Goal: Task Accomplishment & Management: Manage account settings

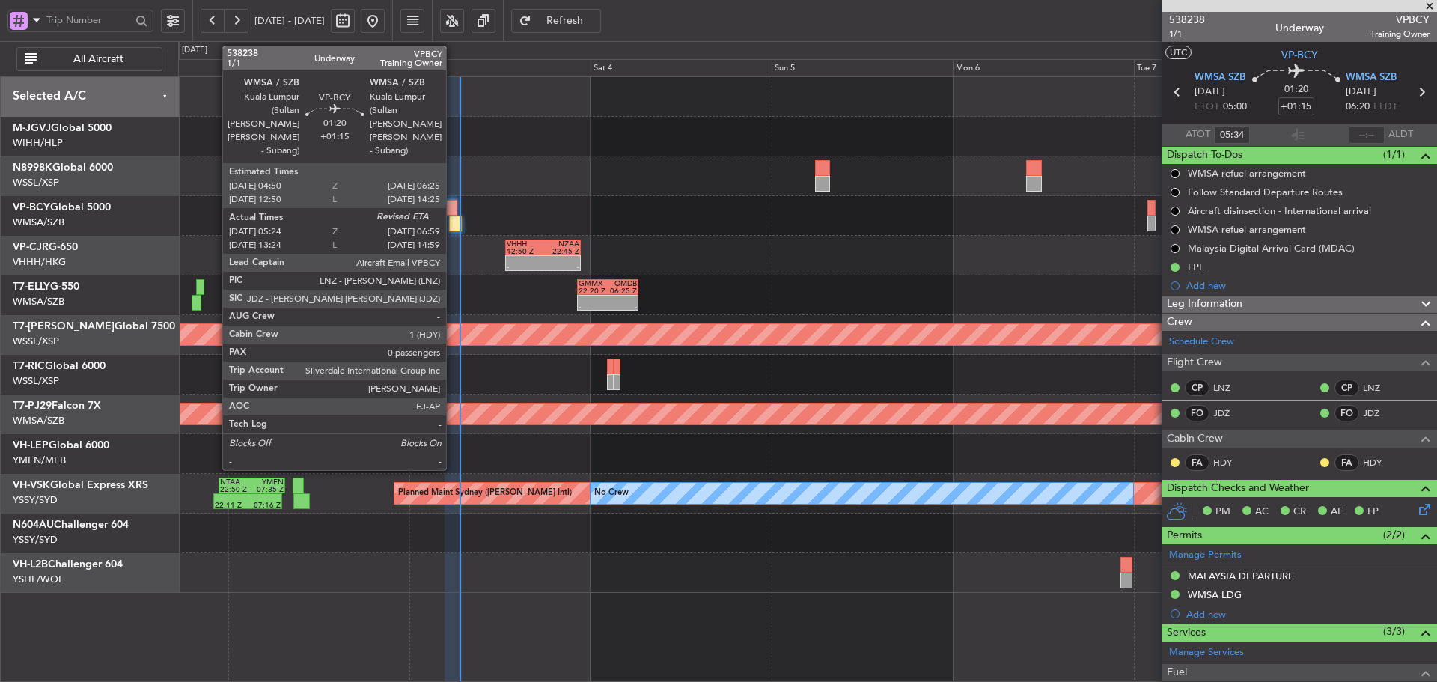
click at [453, 223] on div at bounding box center [455, 224] width 12 height 16
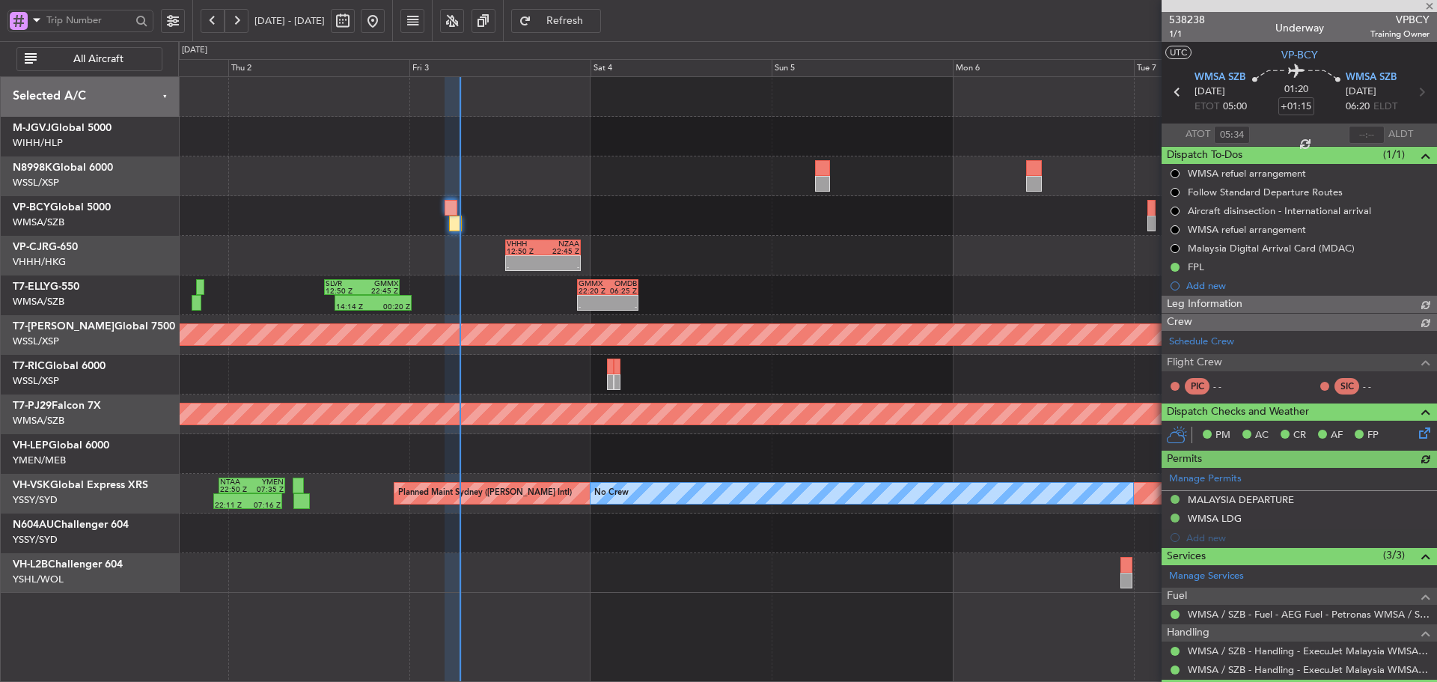
type input "[PERSON_NAME] (HHAFI)"
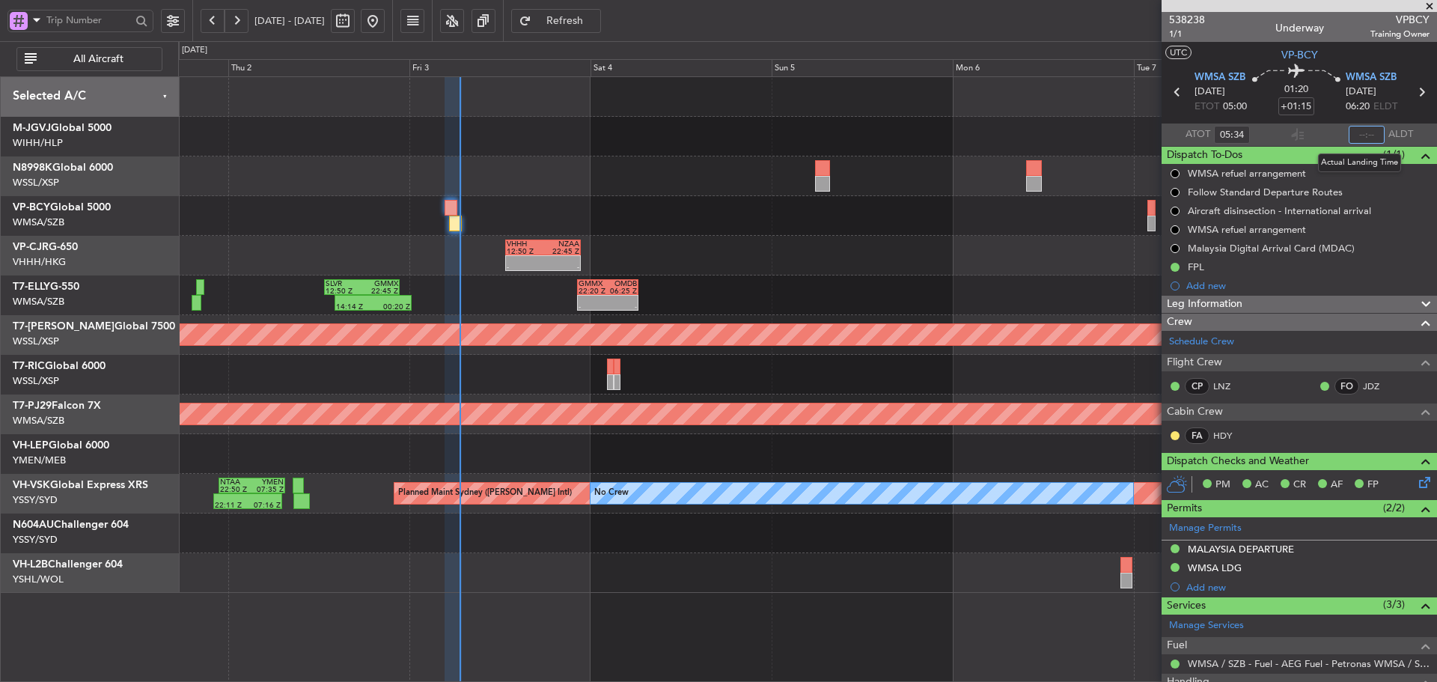
click at [1351, 138] on input "text" at bounding box center [1366, 135] width 36 height 18
click at [1310, 137] on section "ATOT 05:34 0619 ALDT" at bounding box center [1298, 134] width 275 height 22
type input "06:19"
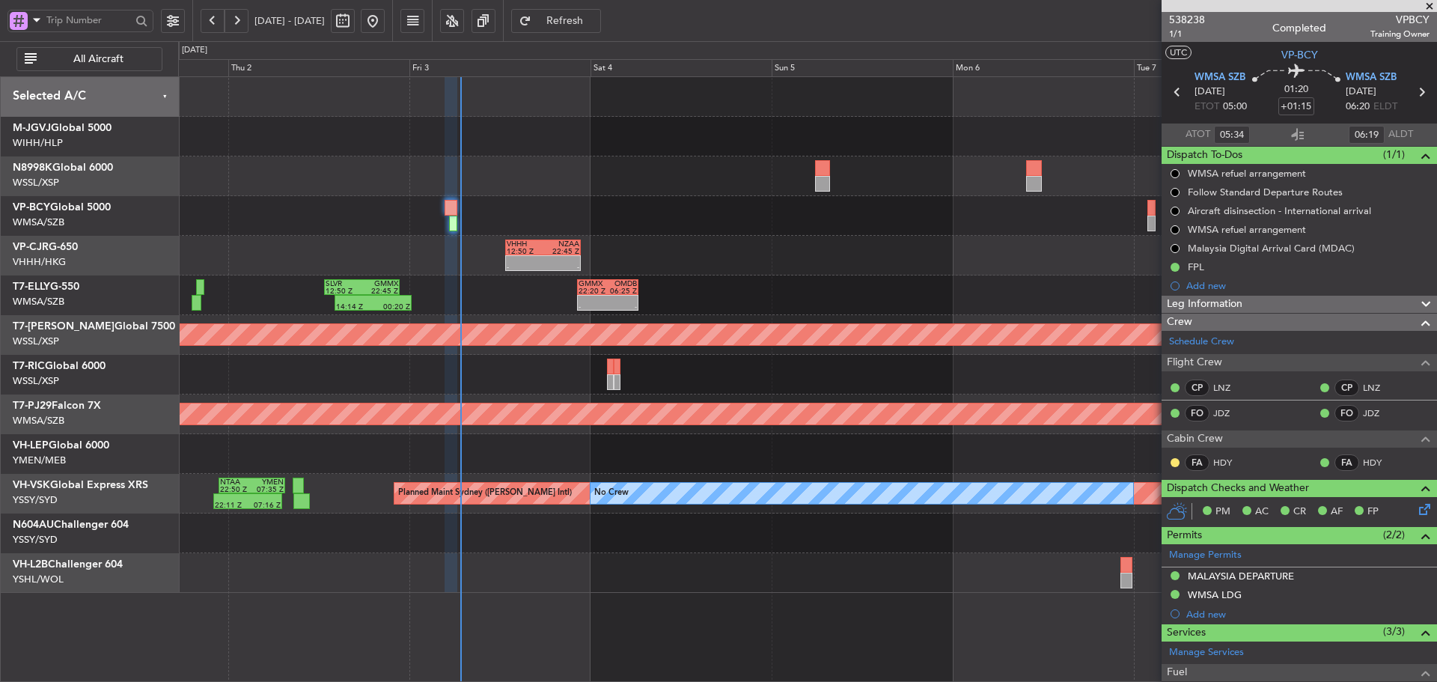
type input "[PERSON_NAME] (HHAFI)"
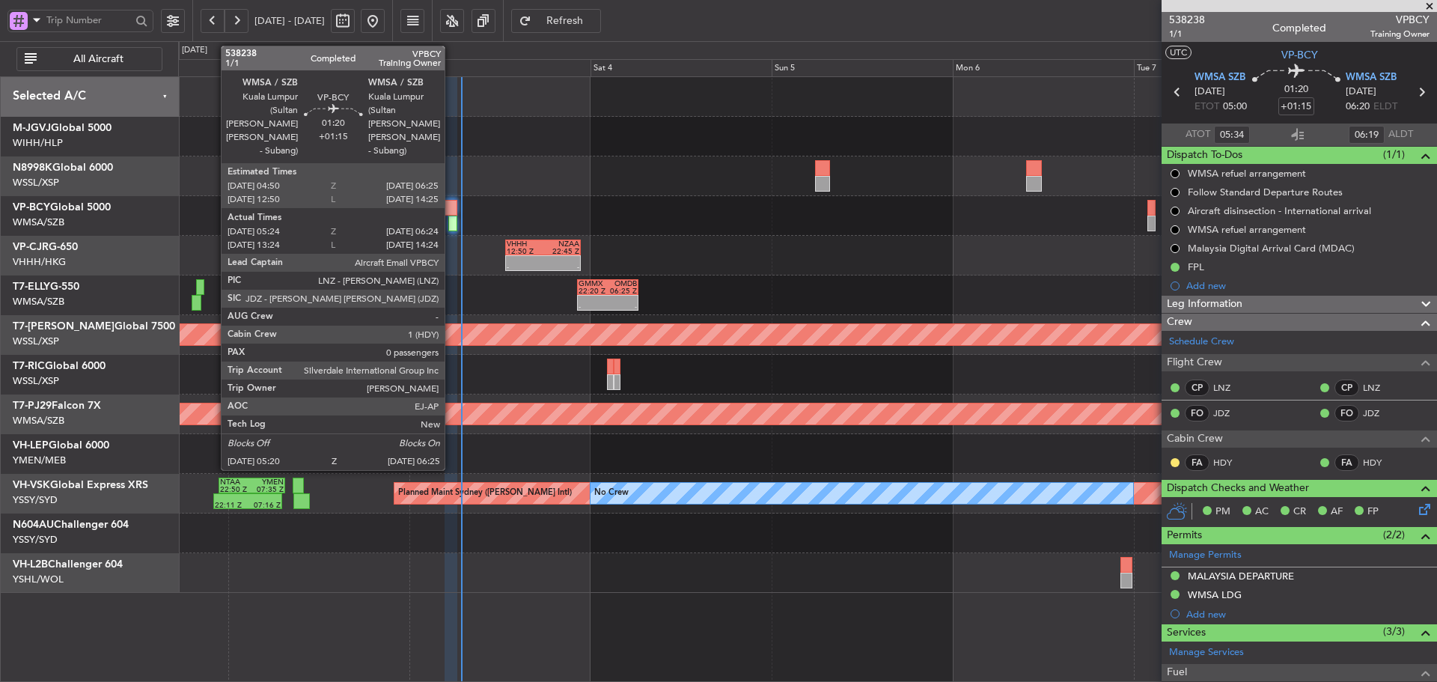
click at [451, 206] on div at bounding box center [450, 208] width 12 height 16
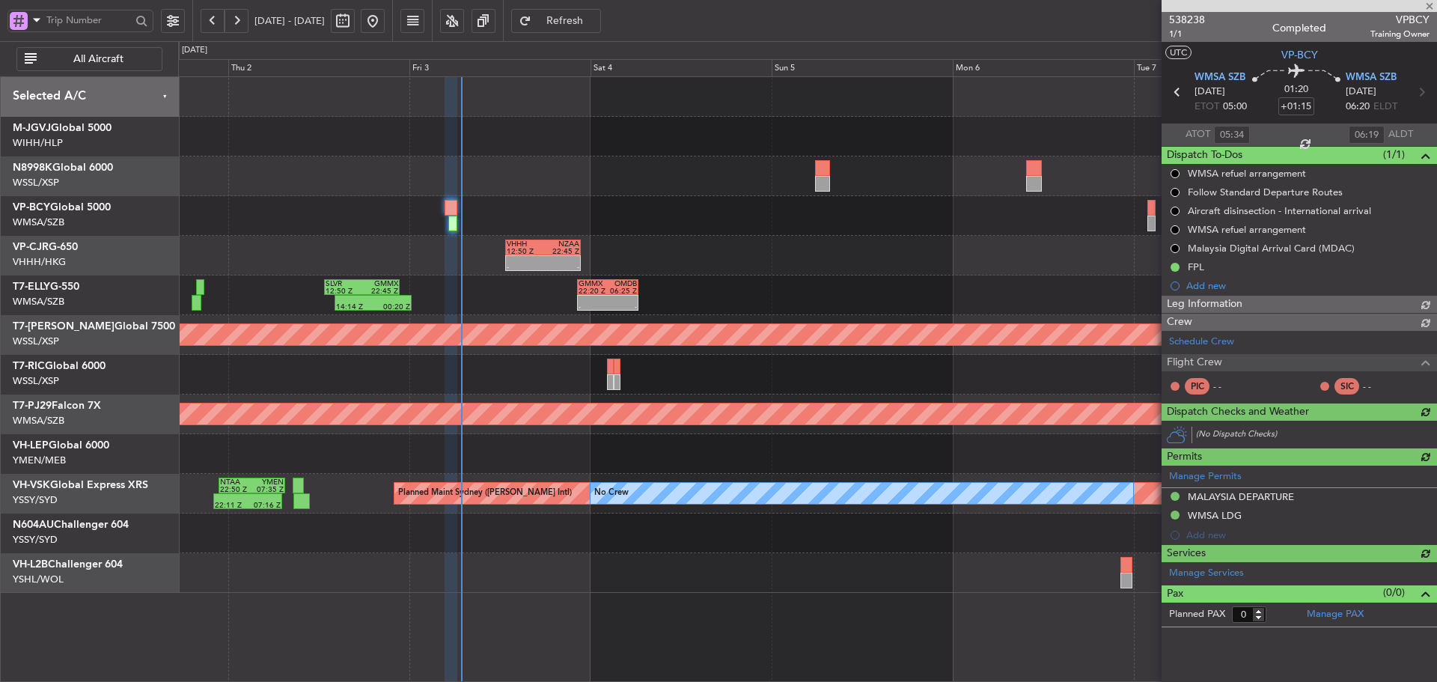
type input "[PERSON_NAME] (HHAFI)"
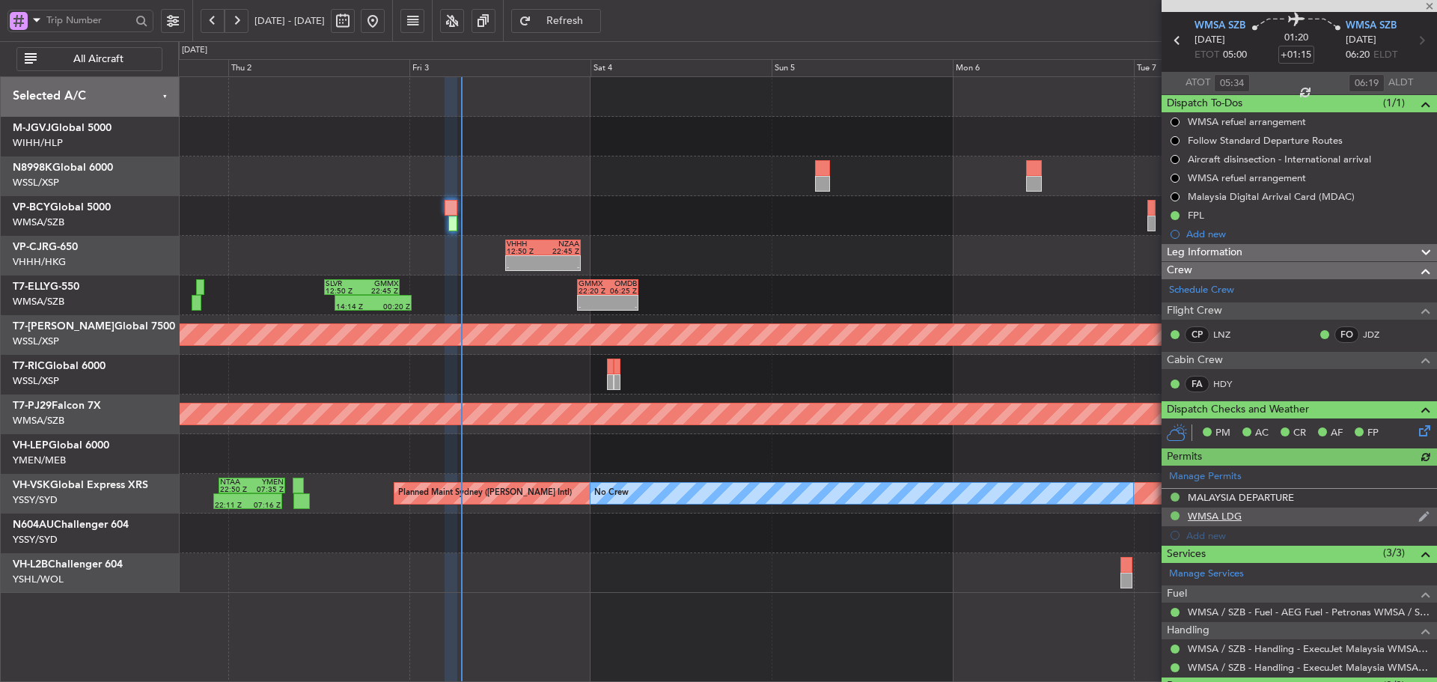
scroll to position [88, 0]
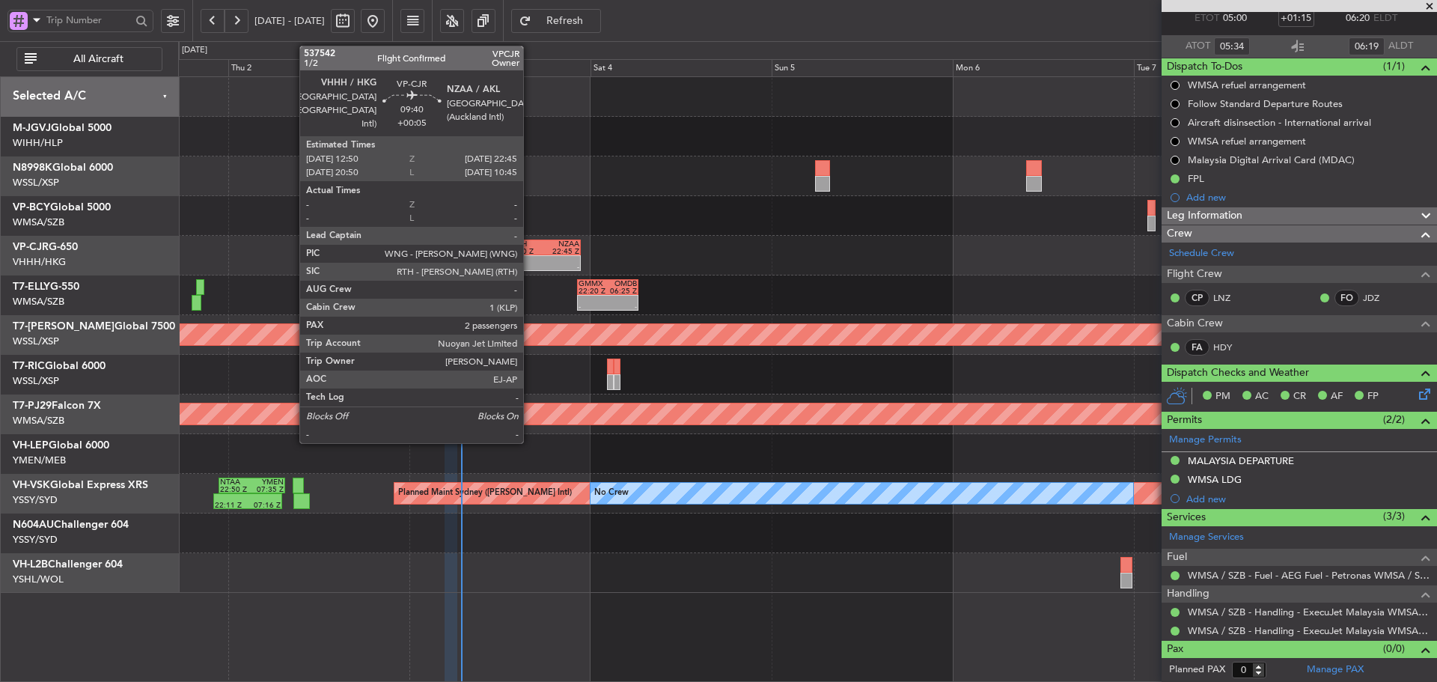
click at [530, 253] on div "12:50 Z" at bounding box center [525, 251] width 36 height 7
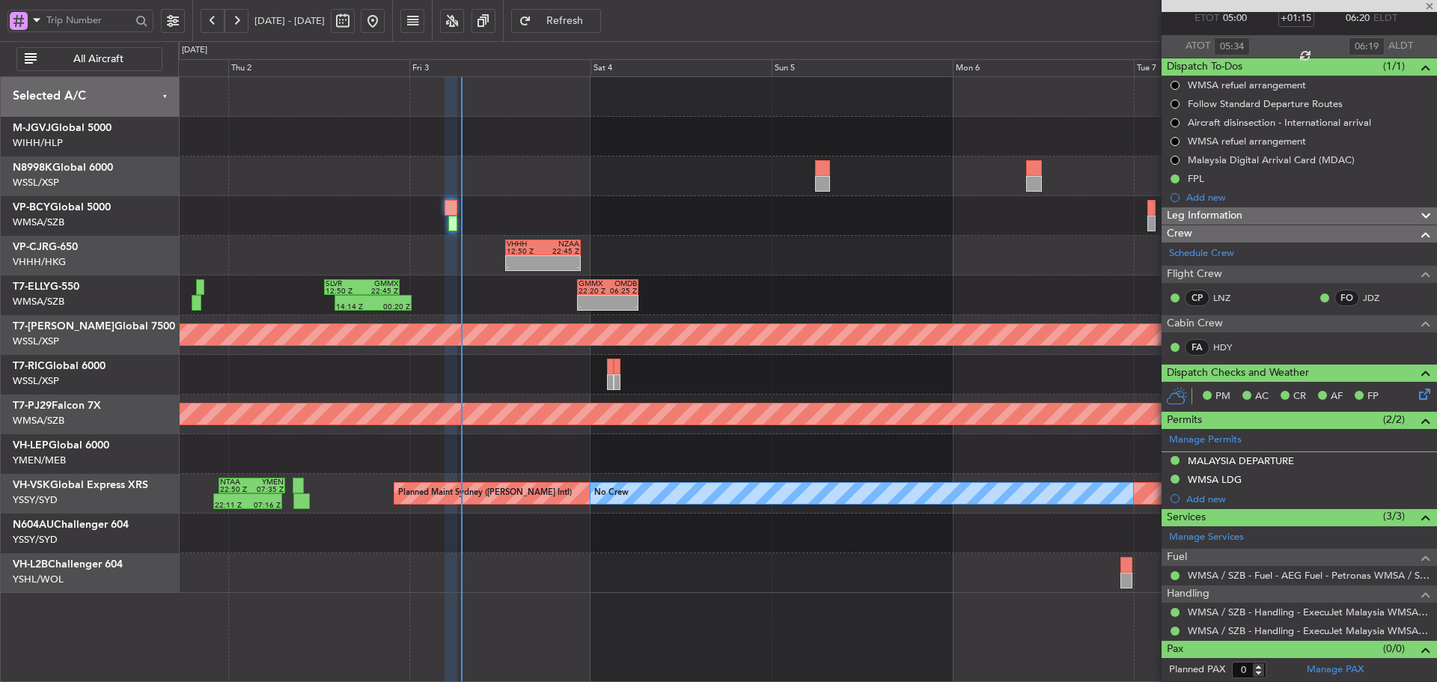
type input "+00:05"
type input "2"
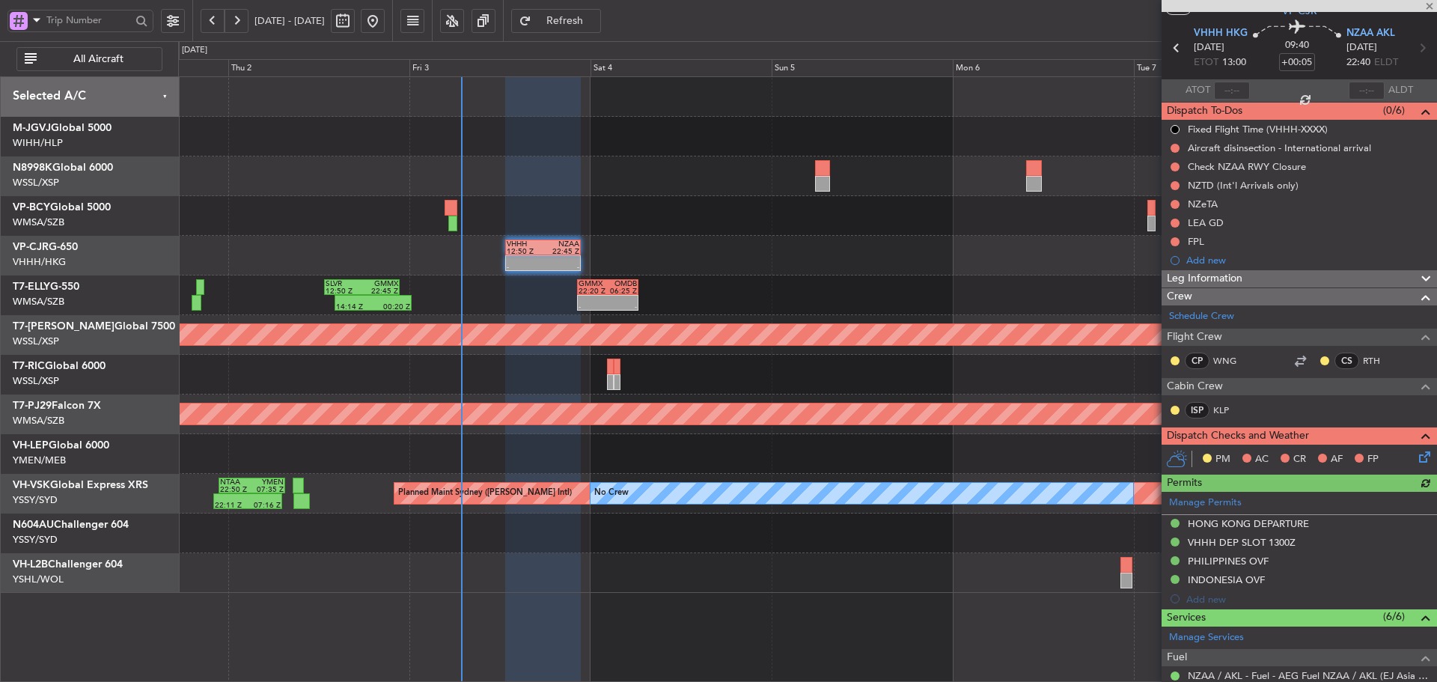
scroll to position [75, 0]
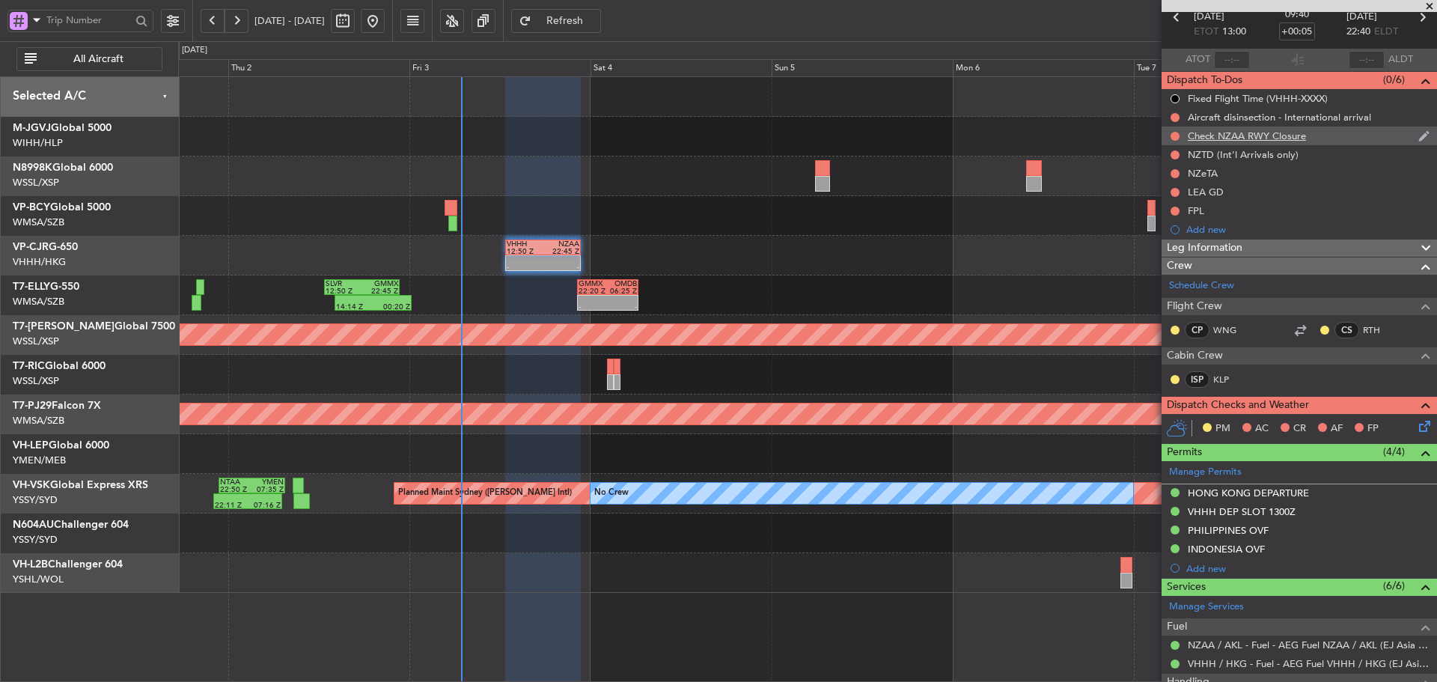
click at [1265, 132] on div "Check NZAA RWY Closure" at bounding box center [1247, 135] width 118 height 13
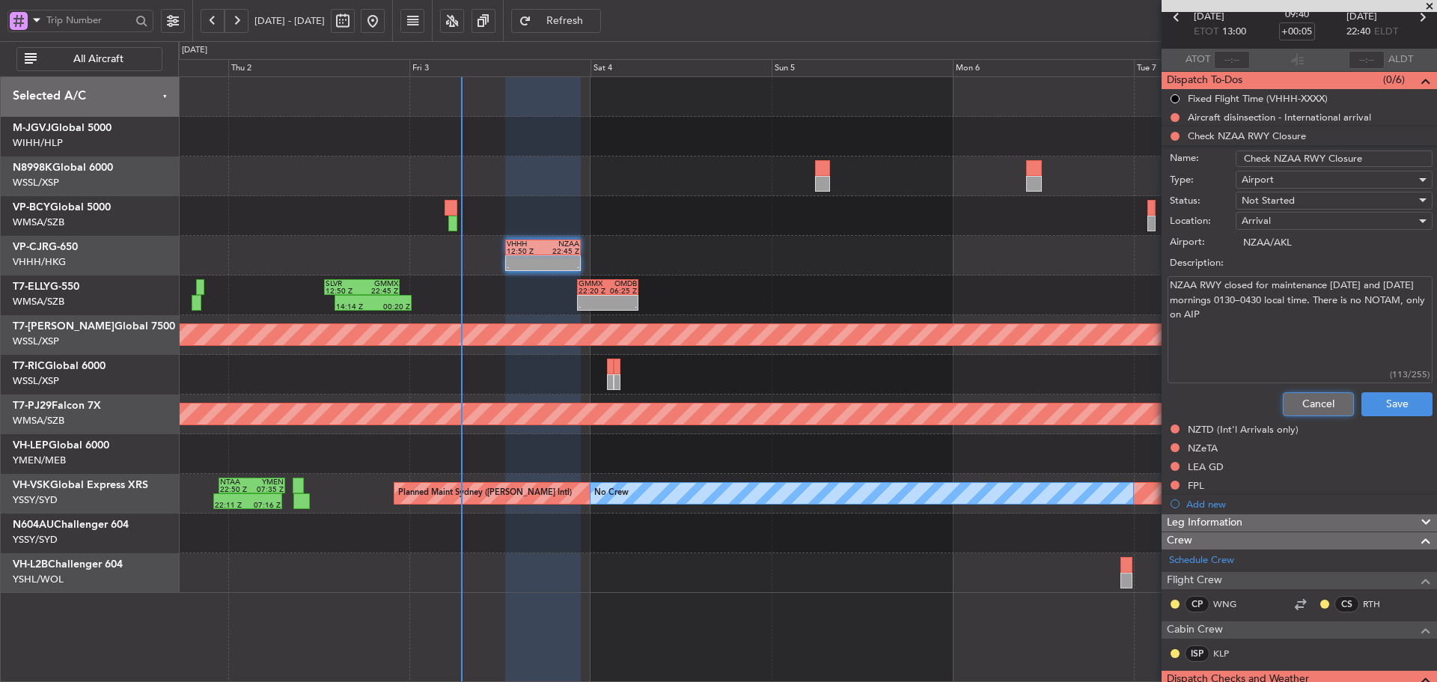
click at [1300, 412] on button "Cancel" at bounding box center [1318, 404] width 71 height 24
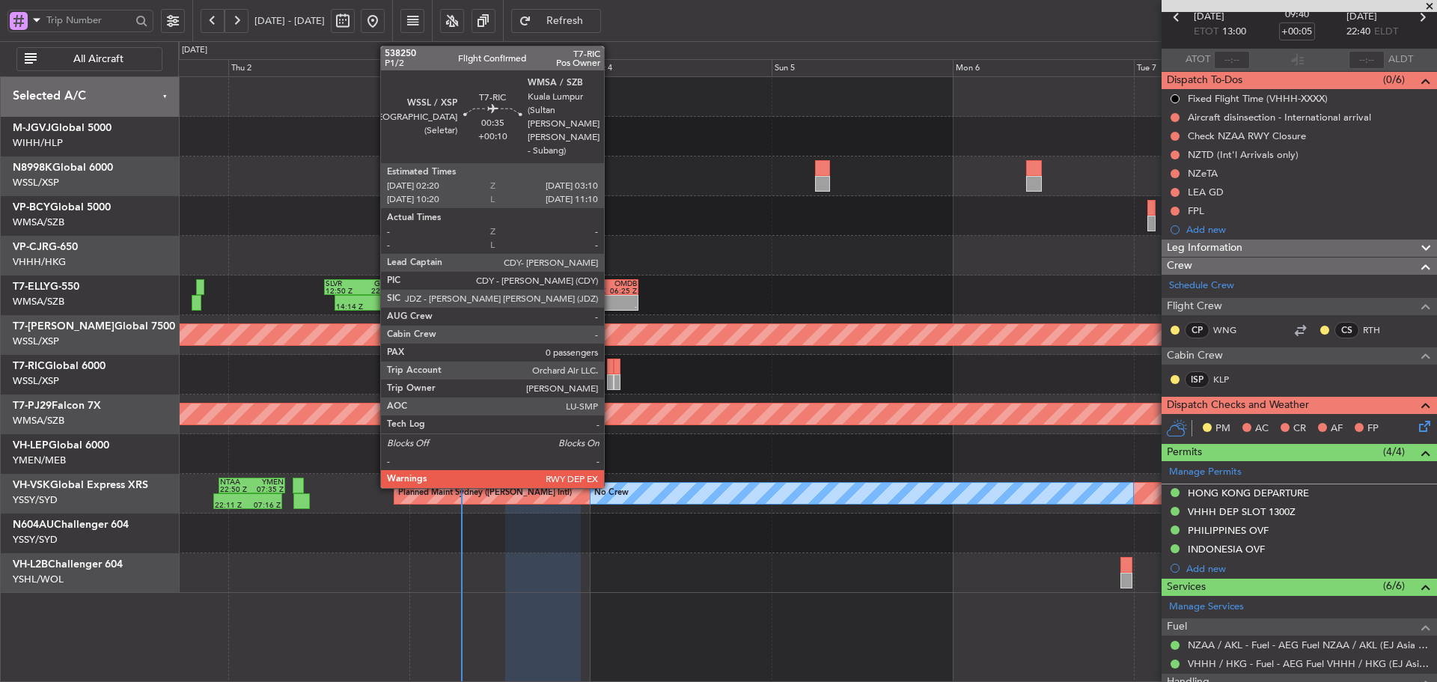
click at [611, 375] on div at bounding box center [610, 382] width 7 height 16
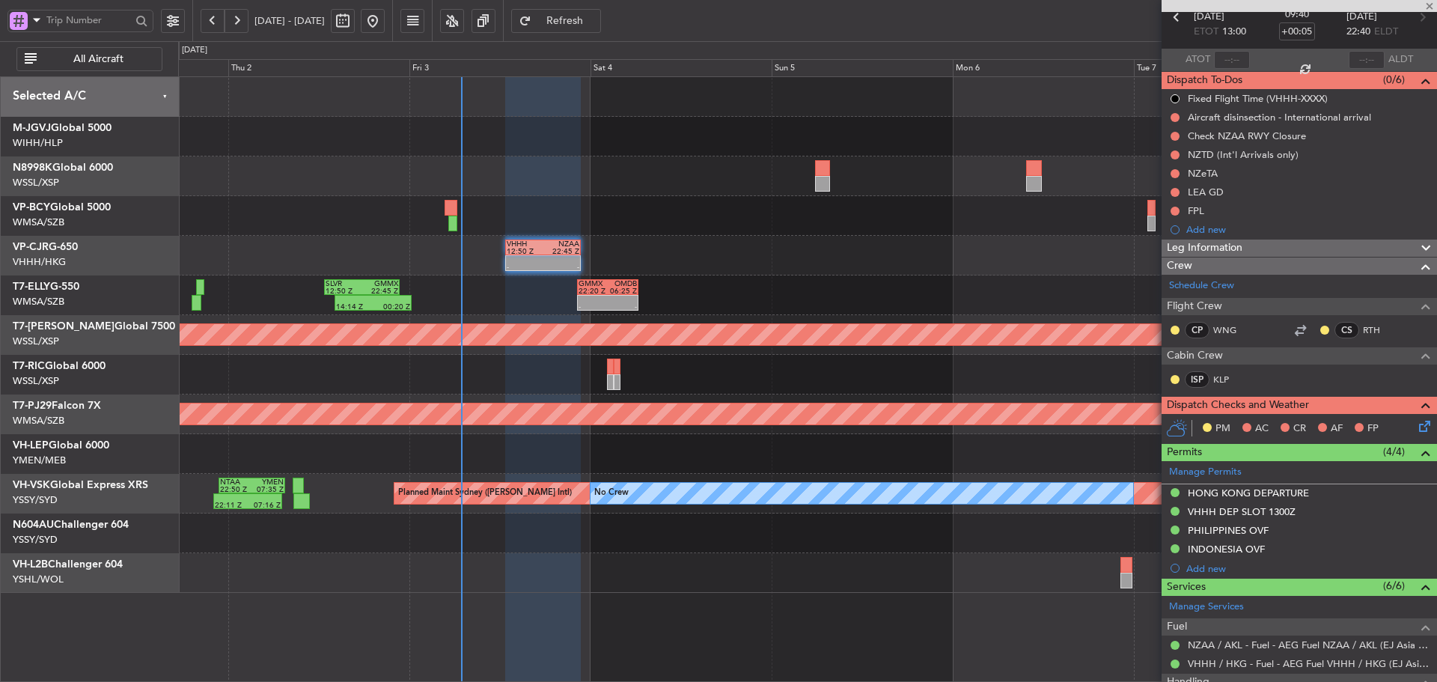
type input "+00:10"
type input "0"
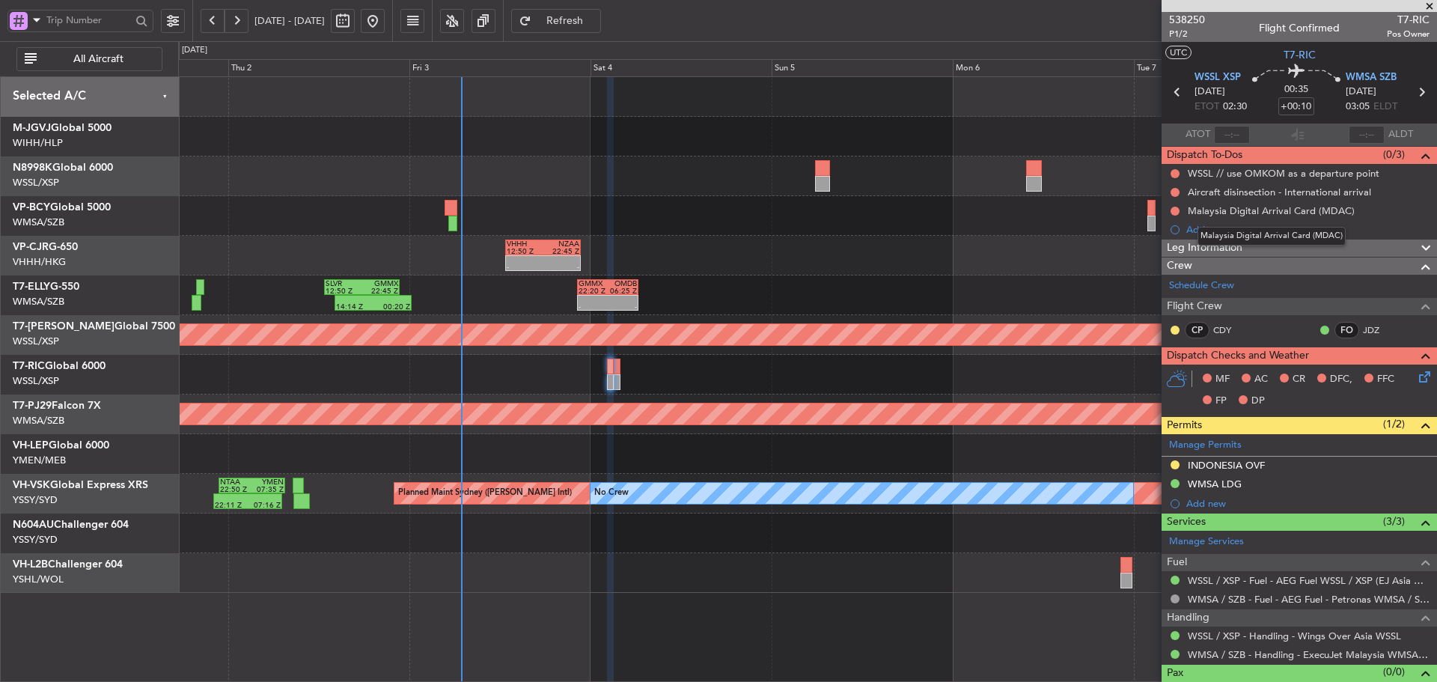
click at [1212, 233] on mat-tooltip-component "Malaysia Digital Arrival Card (MDAC)" at bounding box center [1271, 236] width 169 height 40
click at [1211, 230] on div "Malaysia Digital Arrival Card (MDAC)" at bounding box center [1271, 236] width 148 height 19
click at [1201, 227] on div "Add new" at bounding box center [1301, 229] width 230 height 13
click at [1214, 230] on div "Add new" at bounding box center [1301, 229] width 230 height 13
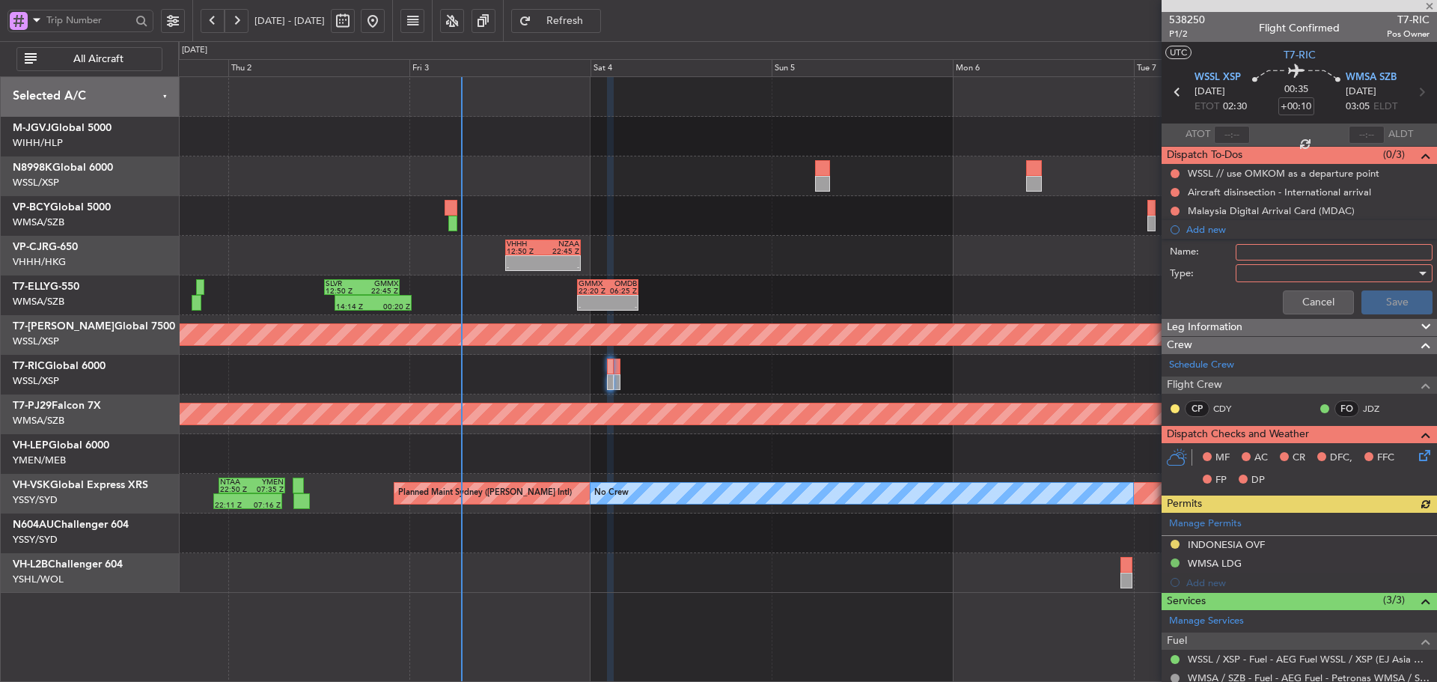
click at [1256, 255] on input "Name:" at bounding box center [1333, 252] width 197 height 16
type input "FPL"
click at [1217, 275] on label "Type:" at bounding box center [1203, 273] width 66 height 15
click at [1253, 275] on div at bounding box center [1328, 273] width 174 height 22
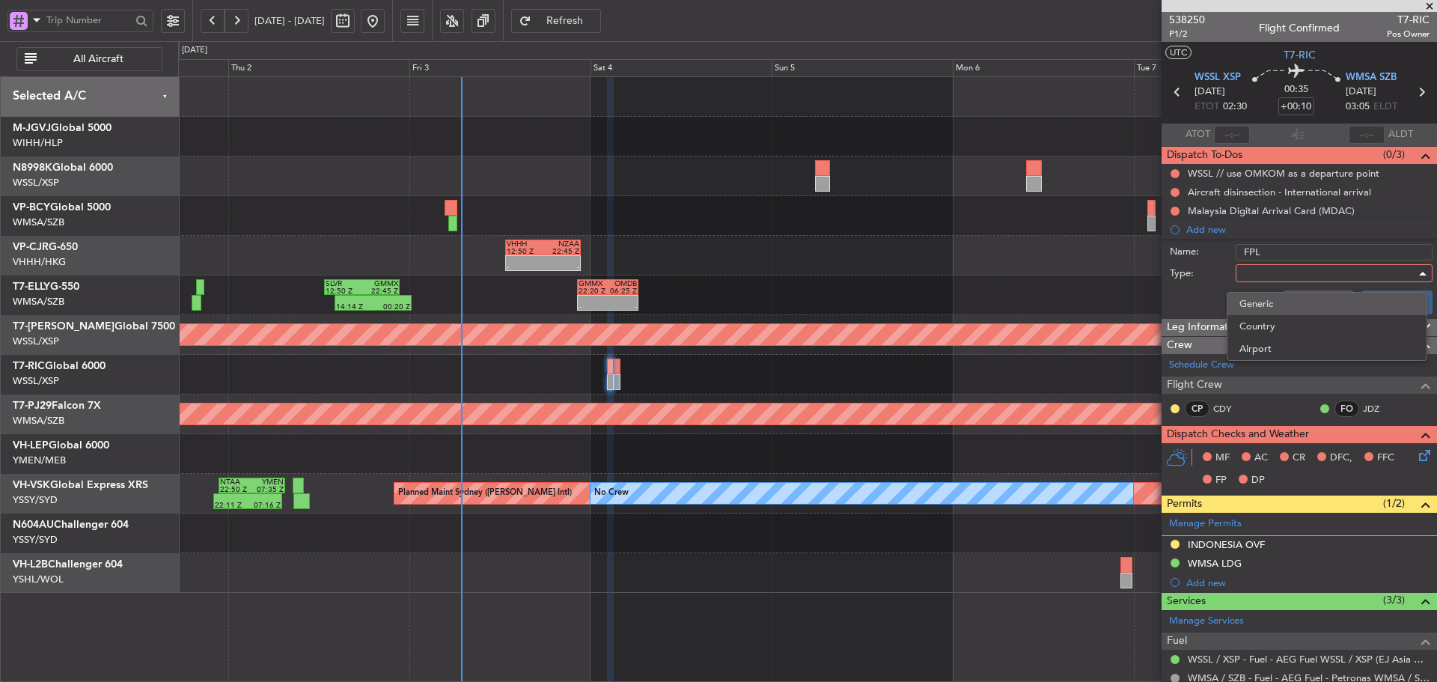
click at [1262, 297] on span "Generic" at bounding box center [1326, 304] width 175 height 22
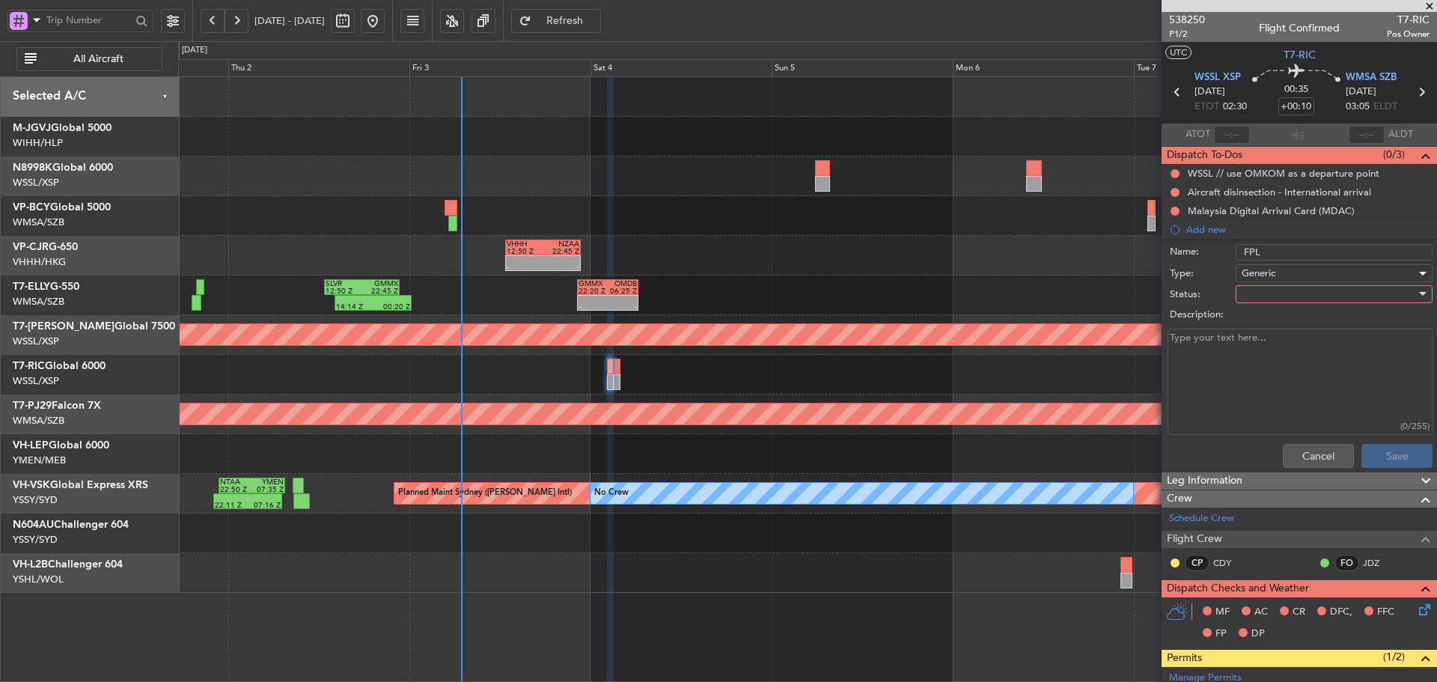
click at [1256, 293] on div at bounding box center [1328, 294] width 174 height 22
click at [1260, 322] on span "Not Started" at bounding box center [1326, 324] width 175 height 22
click at [1211, 352] on textarea "Description:" at bounding box center [1299, 381] width 265 height 107
type textarea "FOB 15000 lbs, 100 lbs cargo"
click at [1373, 451] on button "Save" at bounding box center [1396, 456] width 71 height 24
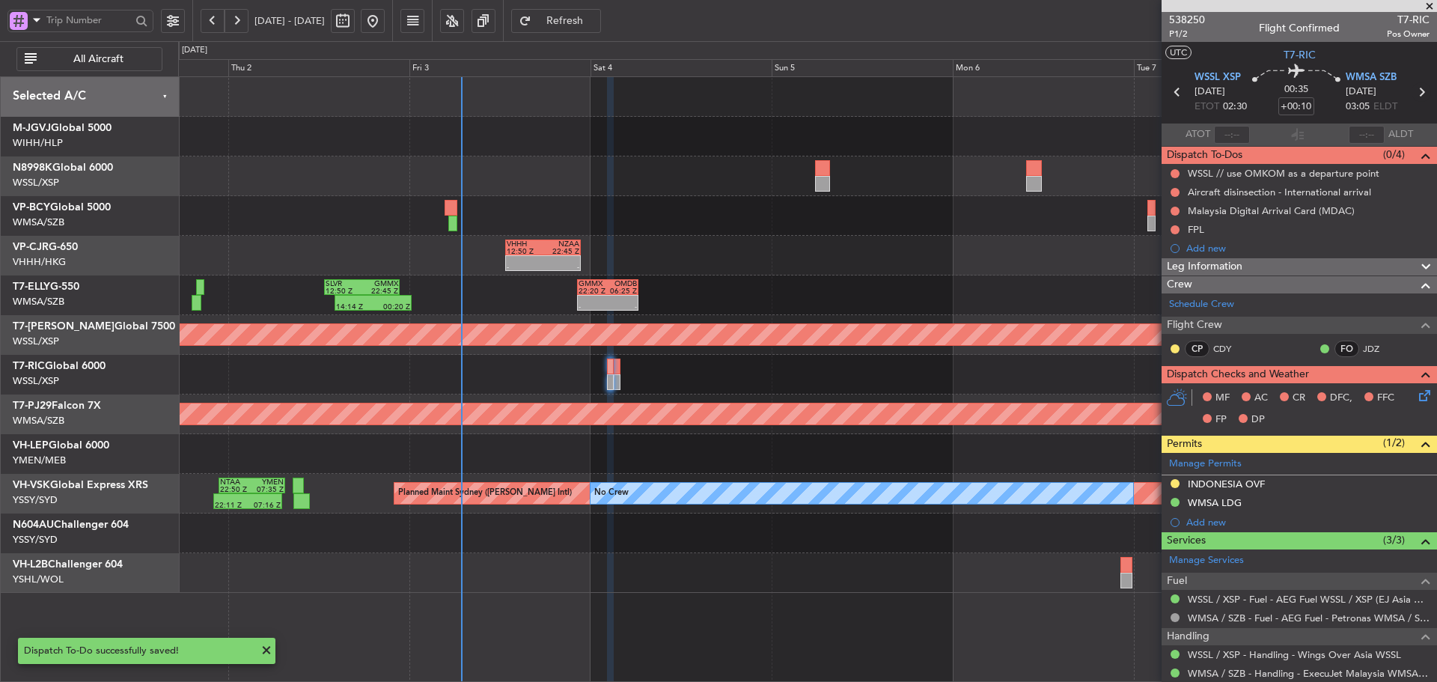
click at [1414, 95] on icon at bounding box center [1420, 91] width 19 height 19
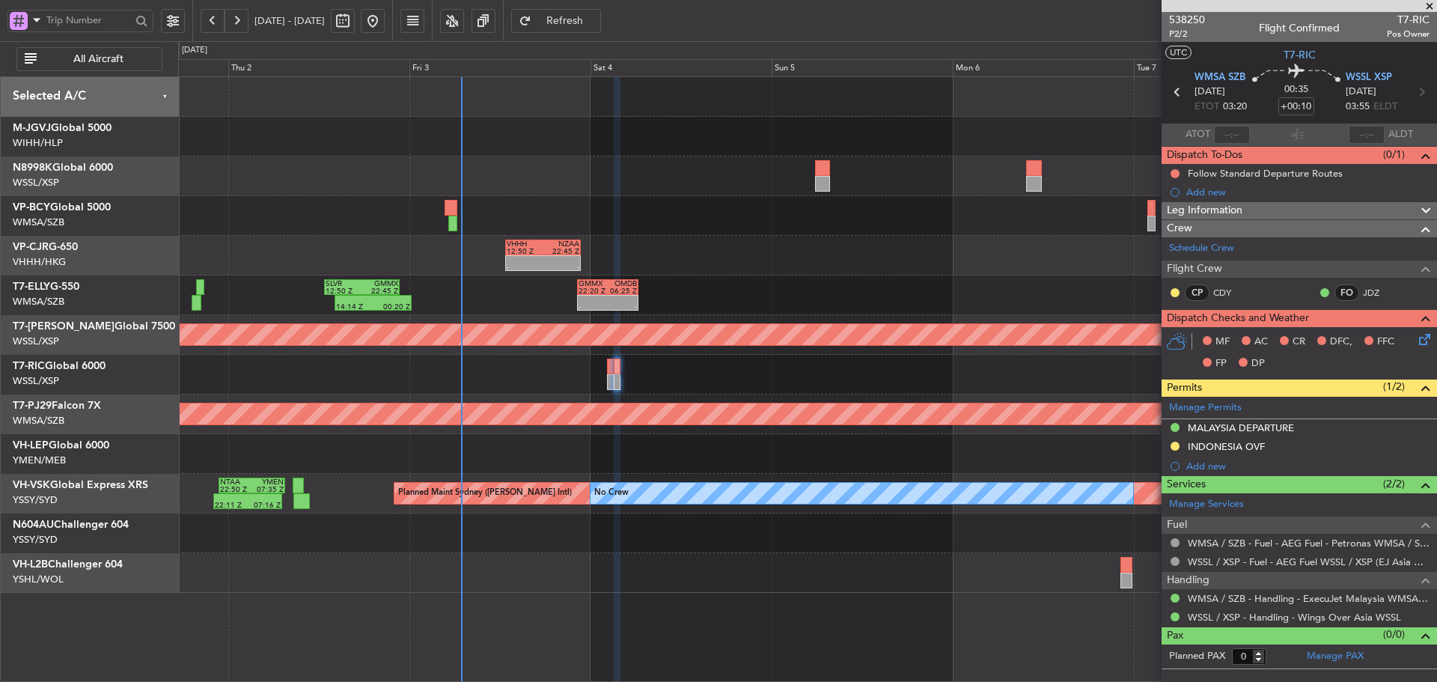
click at [1208, 192] on div "Add new" at bounding box center [1307, 192] width 243 height 13
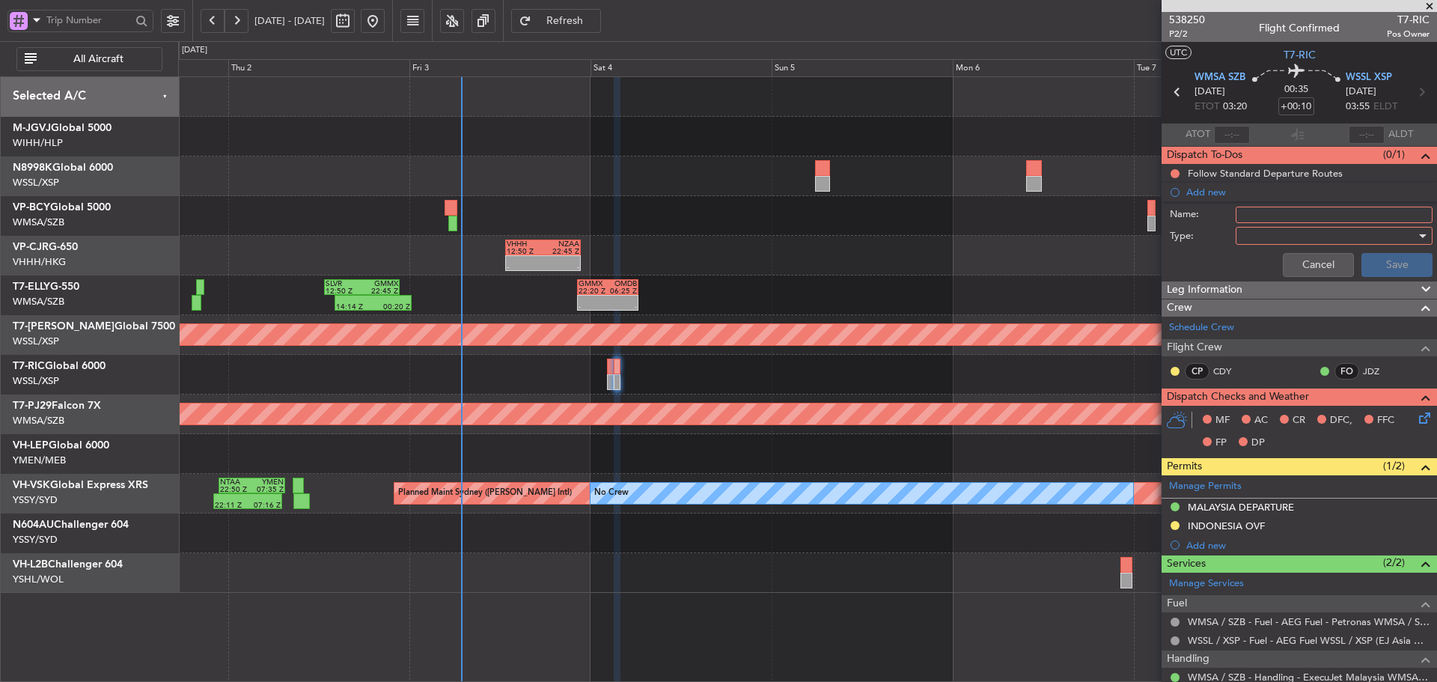
click at [1282, 216] on input "Name:" at bounding box center [1333, 215] width 197 height 16
type input "FPL"
click at [1290, 239] on div at bounding box center [1328, 235] width 174 height 22
click at [1295, 255] on span "Generic" at bounding box center [1326, 266] width 175 height 22
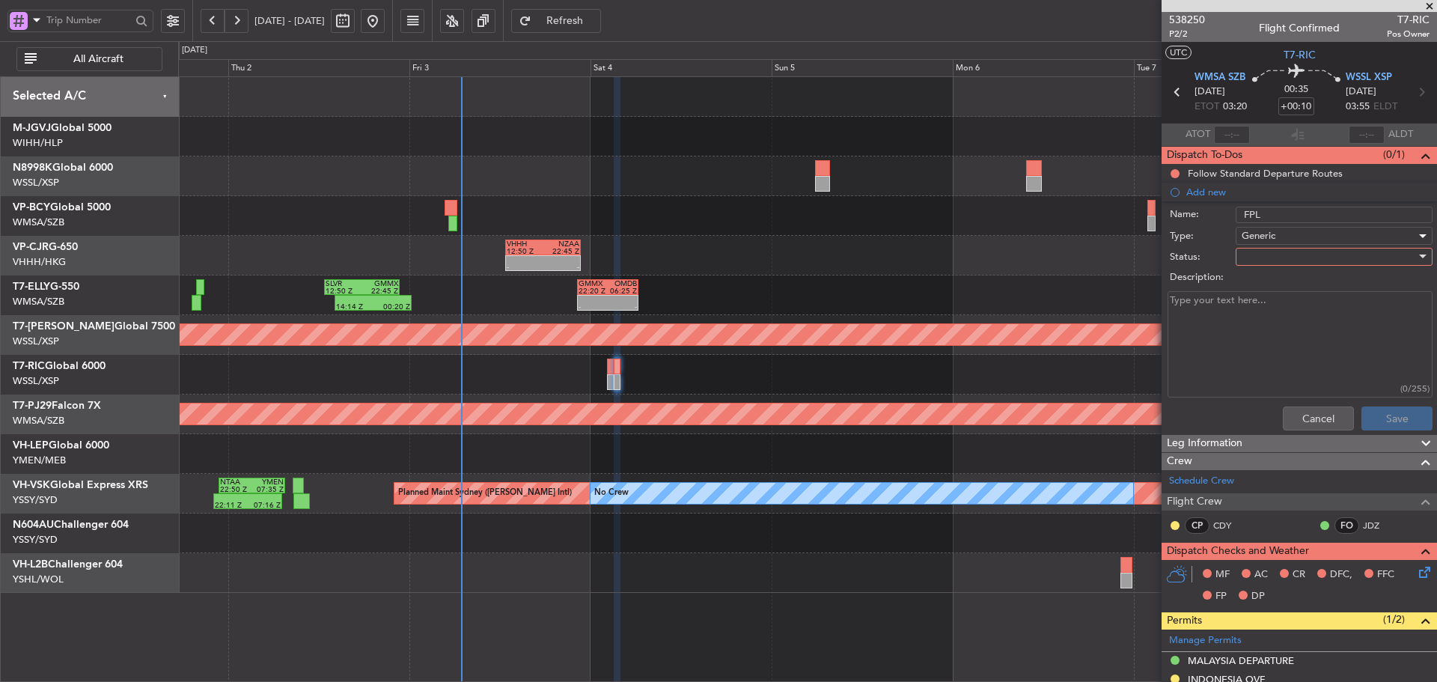
click at [1275, 263] on div at bounding box center [1328, 256] width 174 height 22
click at [1268, 284] on span "Not Started" at bounding box center [1326, 286] width 175 height 22
click at [1208, 325] on textarea "Description:" at bounding box center [1299, 344] width 265 height 107
type textarea "FOB 12000 lbs, 100 lbs cargo"
click at [1406, 418] on button "Save" at bounding box center [1396, 418] width 71 height 24
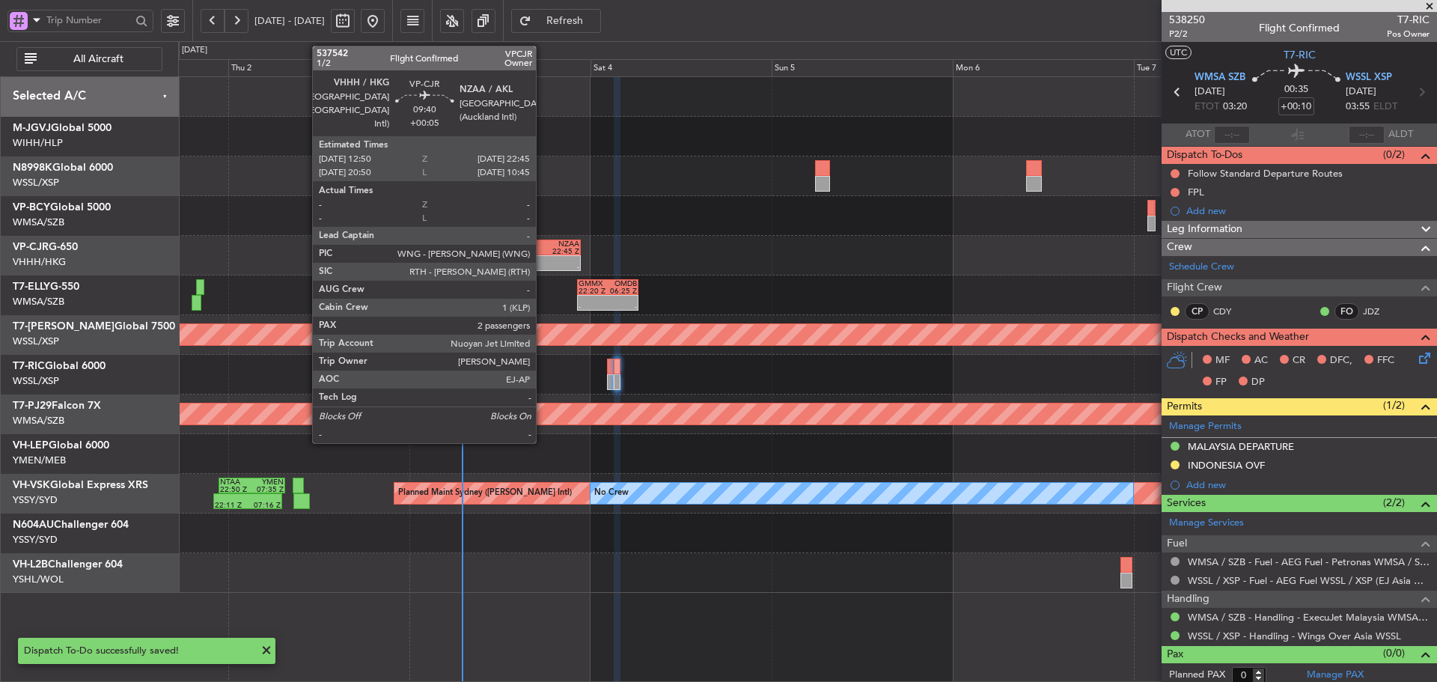
click at [542, 256] on div at bounding box center [560, 259] width 36 height 7
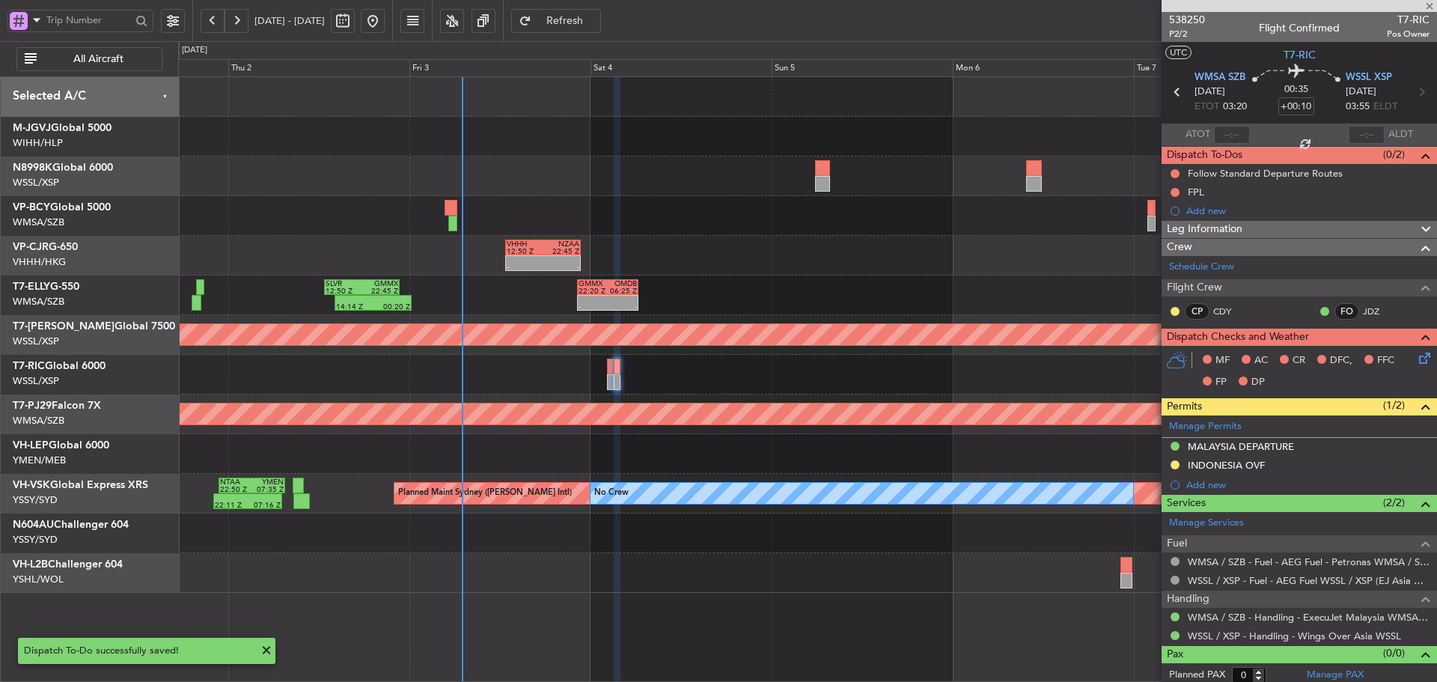
type input "+00:05"
type input "2"
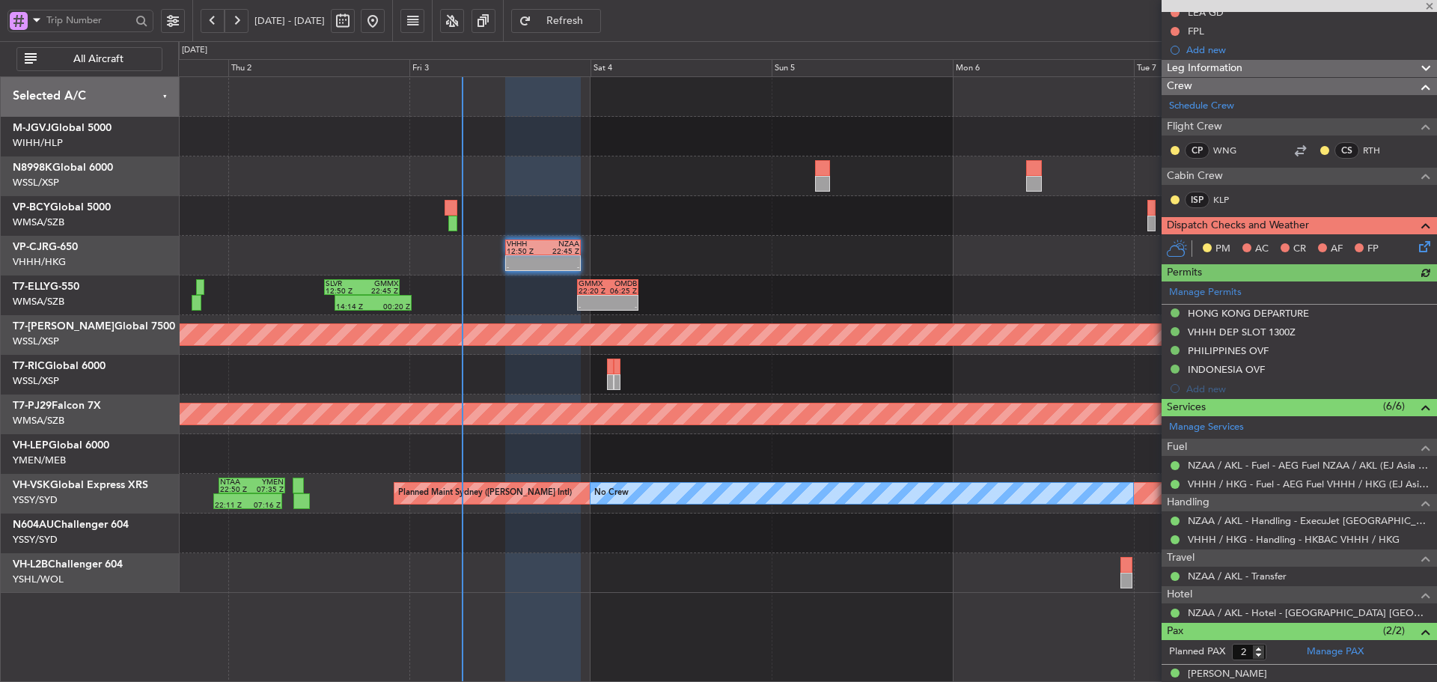
scroll to position [229, 0]
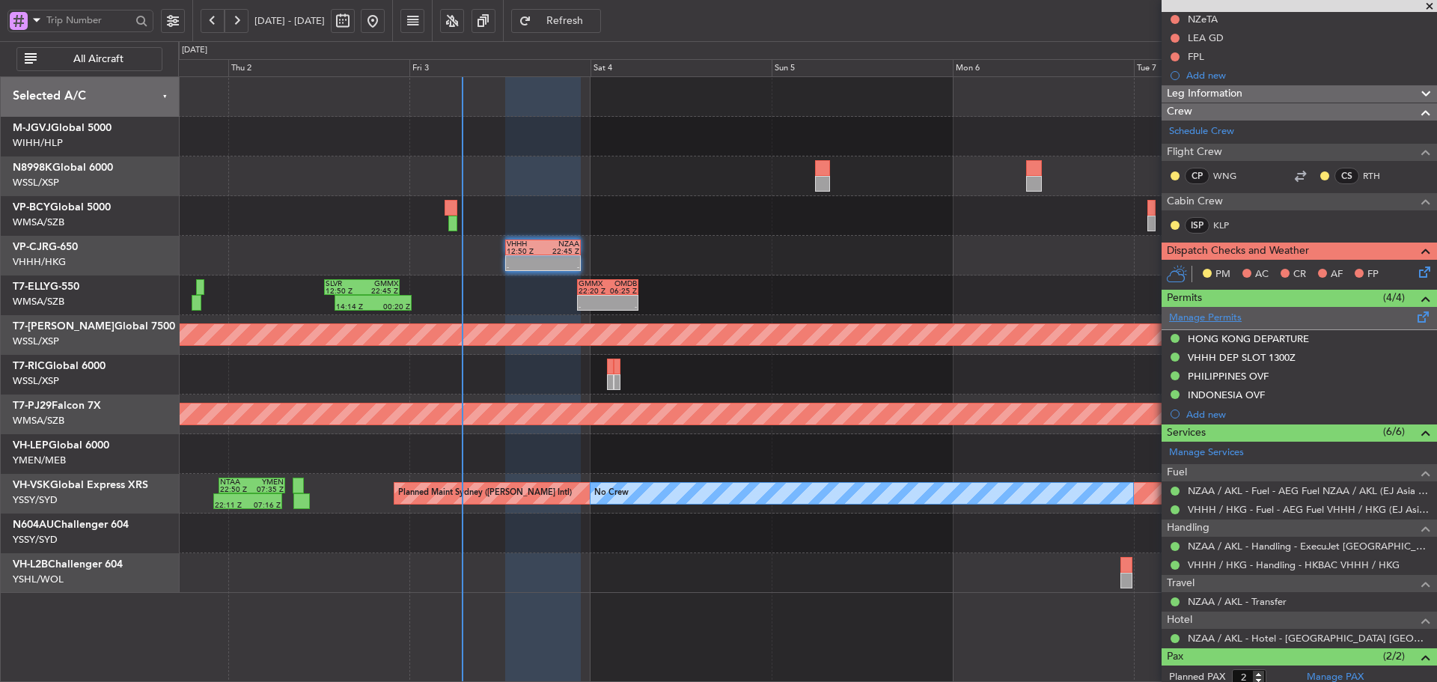
click at [1203, 320] on link "Manage Permits" at bounding box center [1205, 318] width 73 height 15
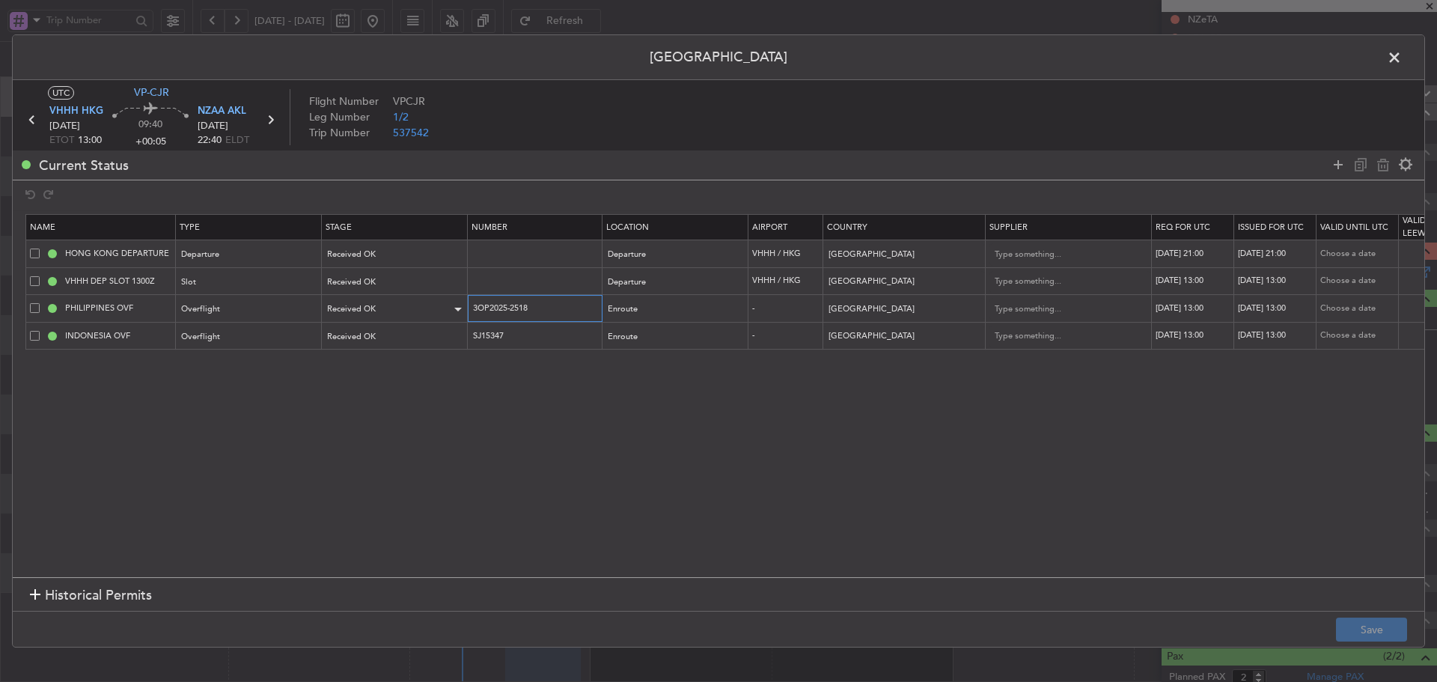
drag, startPoint x: 554, startPoint y: 302, endPoint x: 427, endPoint y: 303, distance: 126.5
click at [427, 303] on tr "PHILIPPINES OVF Overflight Received OK 3OP2025-2518 Enroute - [GEOGRAPHIC_DATA]…" at bounding box center [980, 309] width 1909 height 28
click at [453, 337] on tr "INDONESIA OVF Overflight Received OK SJ15347 Enroute - [GEOGRAPHIC_DATA] [DATE]…" at bounding box center [980, 336] width 1909 height 28
click at [1402, 63] on span at bounding box center [1402, 61] width 0 height 30
